Goal: Browse casually

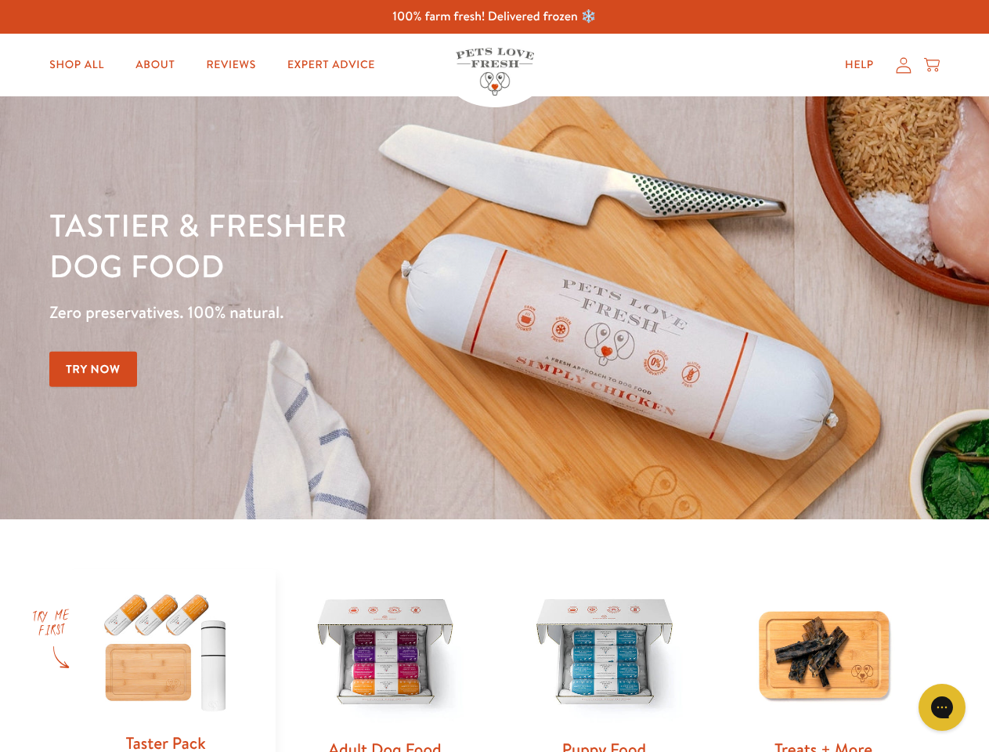
click at [494, 376] on div "Tastier & fresher dog food Zero preservatives. 100% natural. Try Now" at bounding box center [346, 307] width 594 height 207
click at [942, 707] on icon "Gorgias live chat" at bounding box center [942, 707] width 15 height 15
